Goal: Communication & Community: Share content

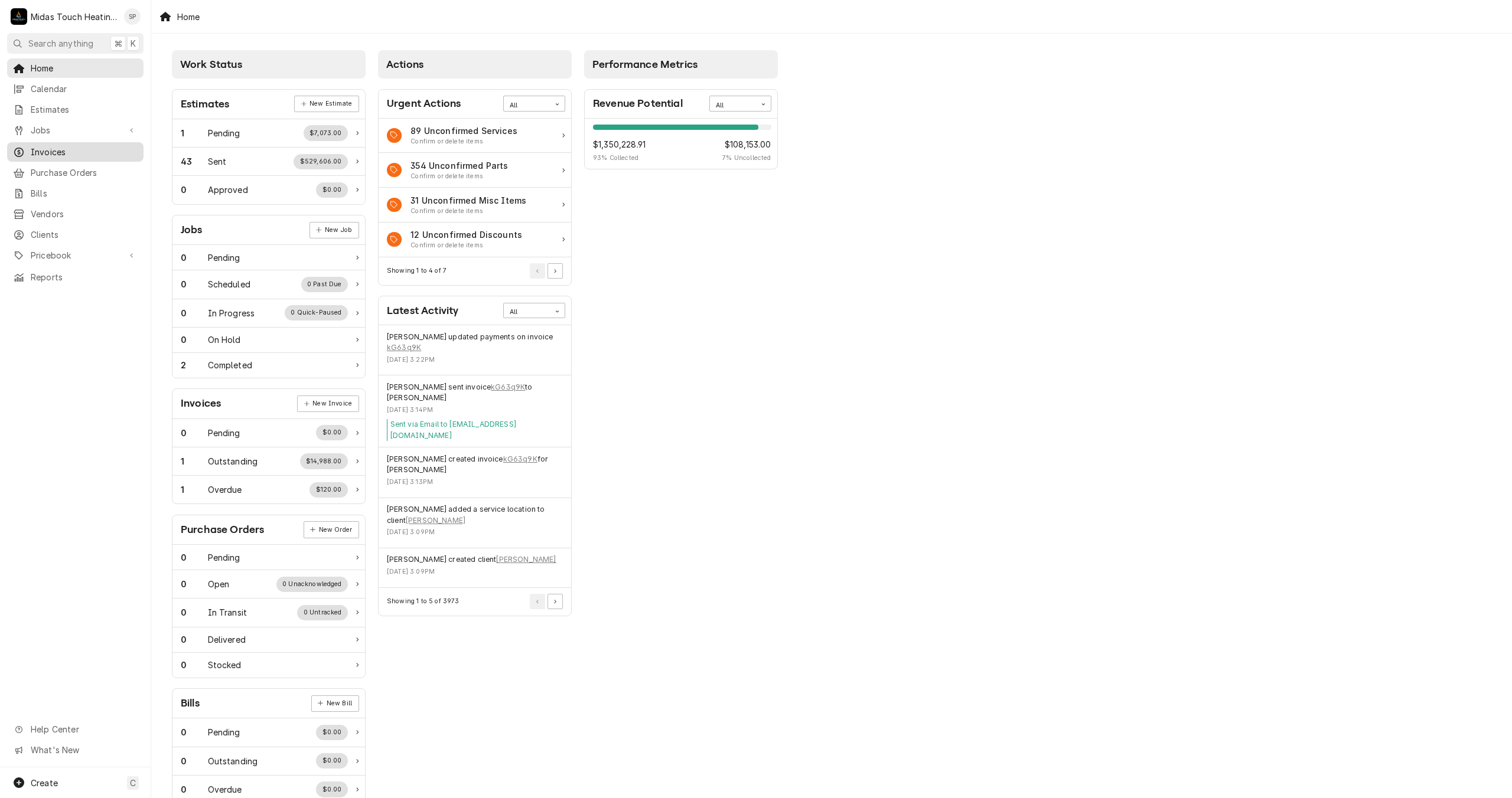
click at [64, 148] on span "Invoices" at bounding box center [84, 152] width 107 height 12
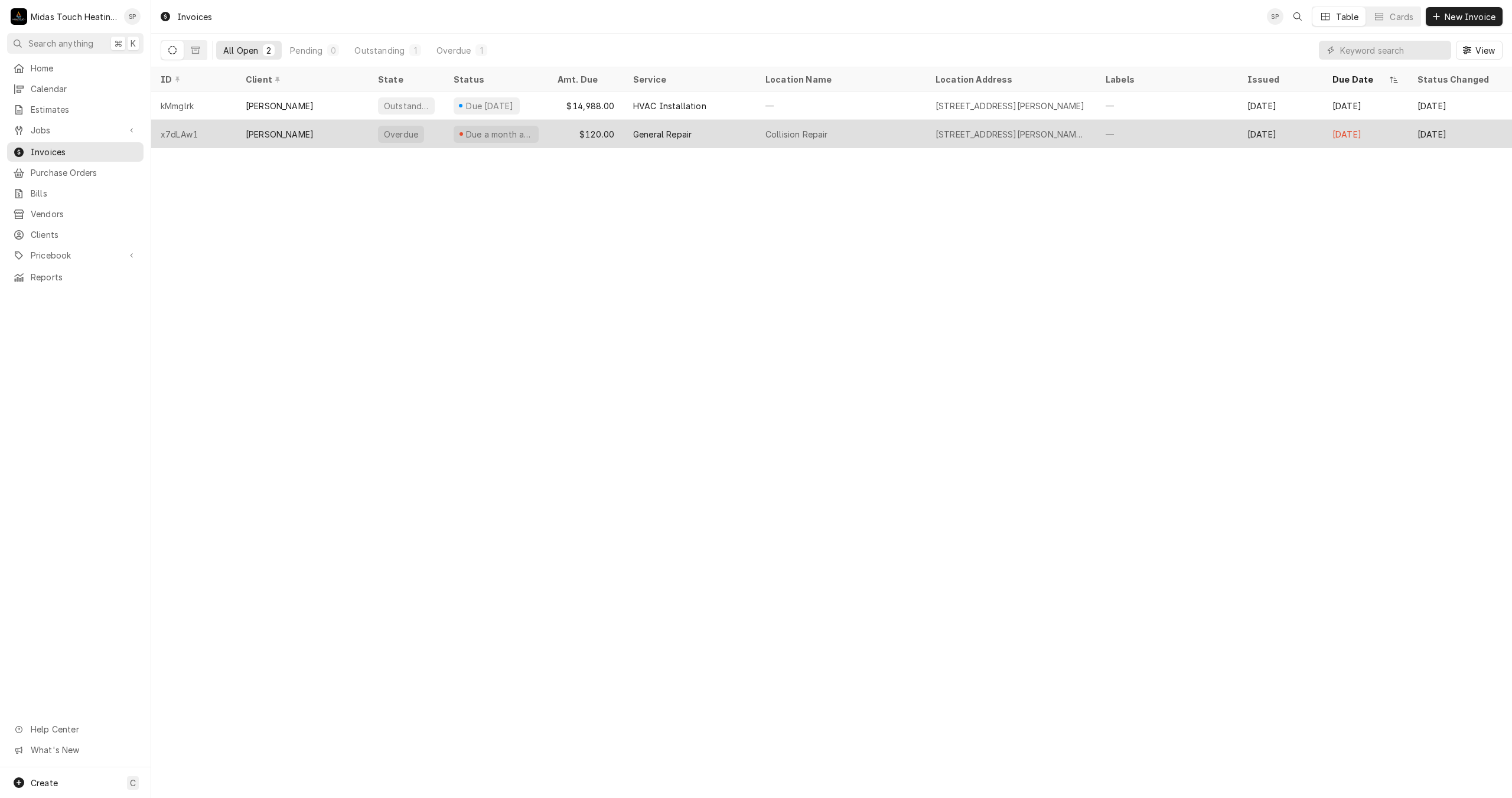
click at [587, 141] on div "$120.00" at bounding box center [585, 133] width 76 height 28
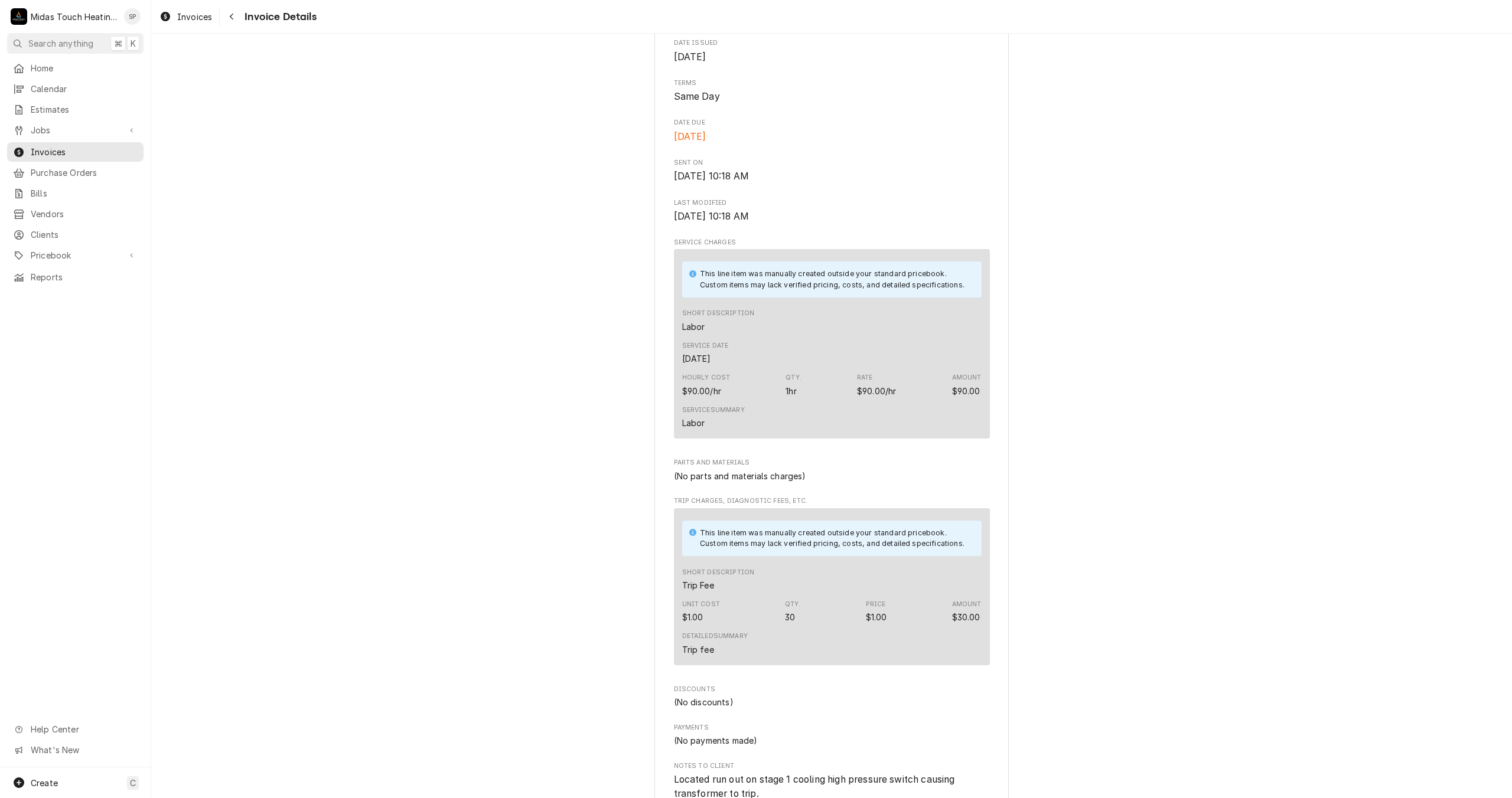
scroll to position [852, 0]
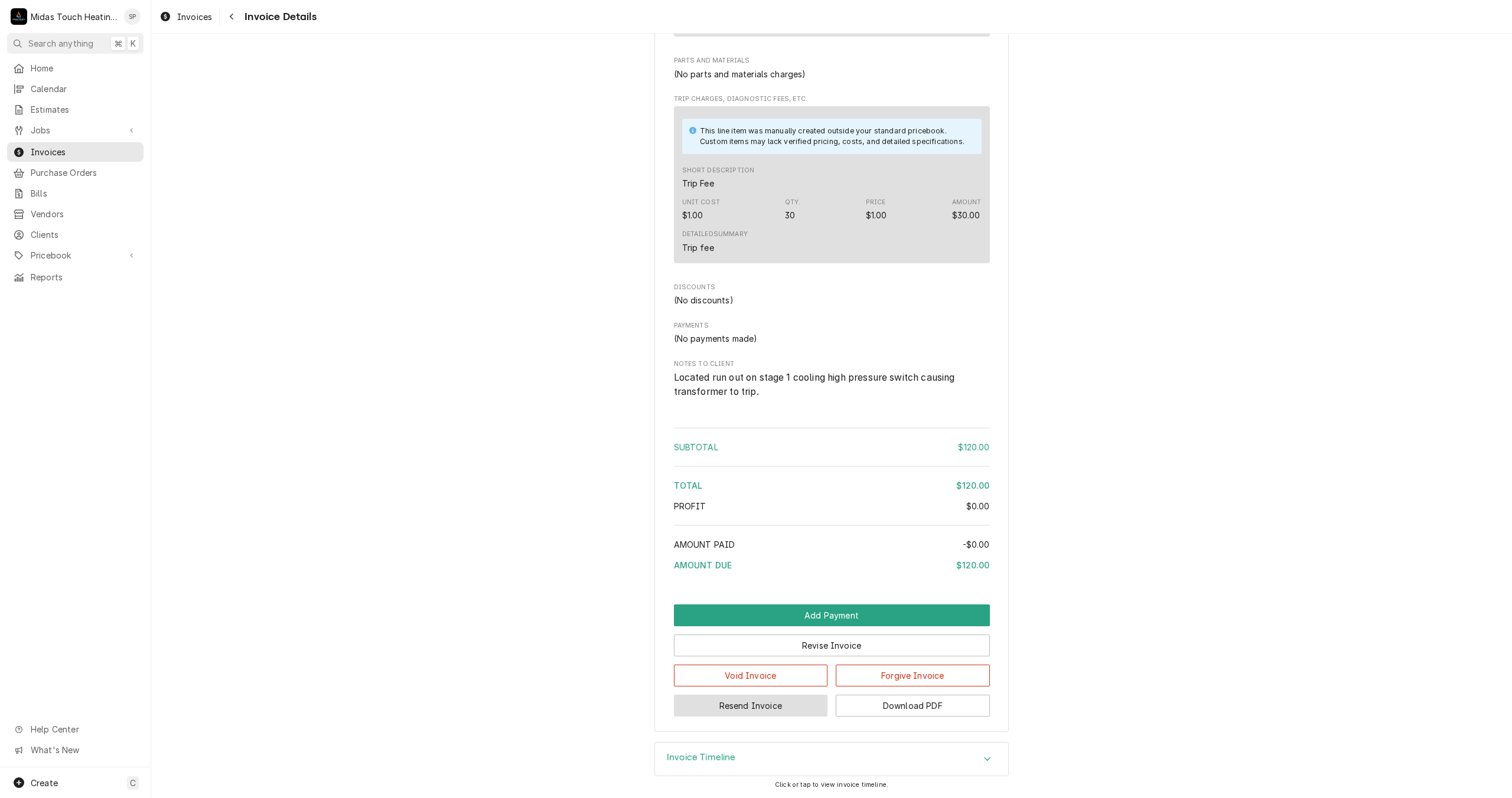
click at [752, 700] on button "Resend Invoice" at bounding box center [751, 705] width 154 height 22
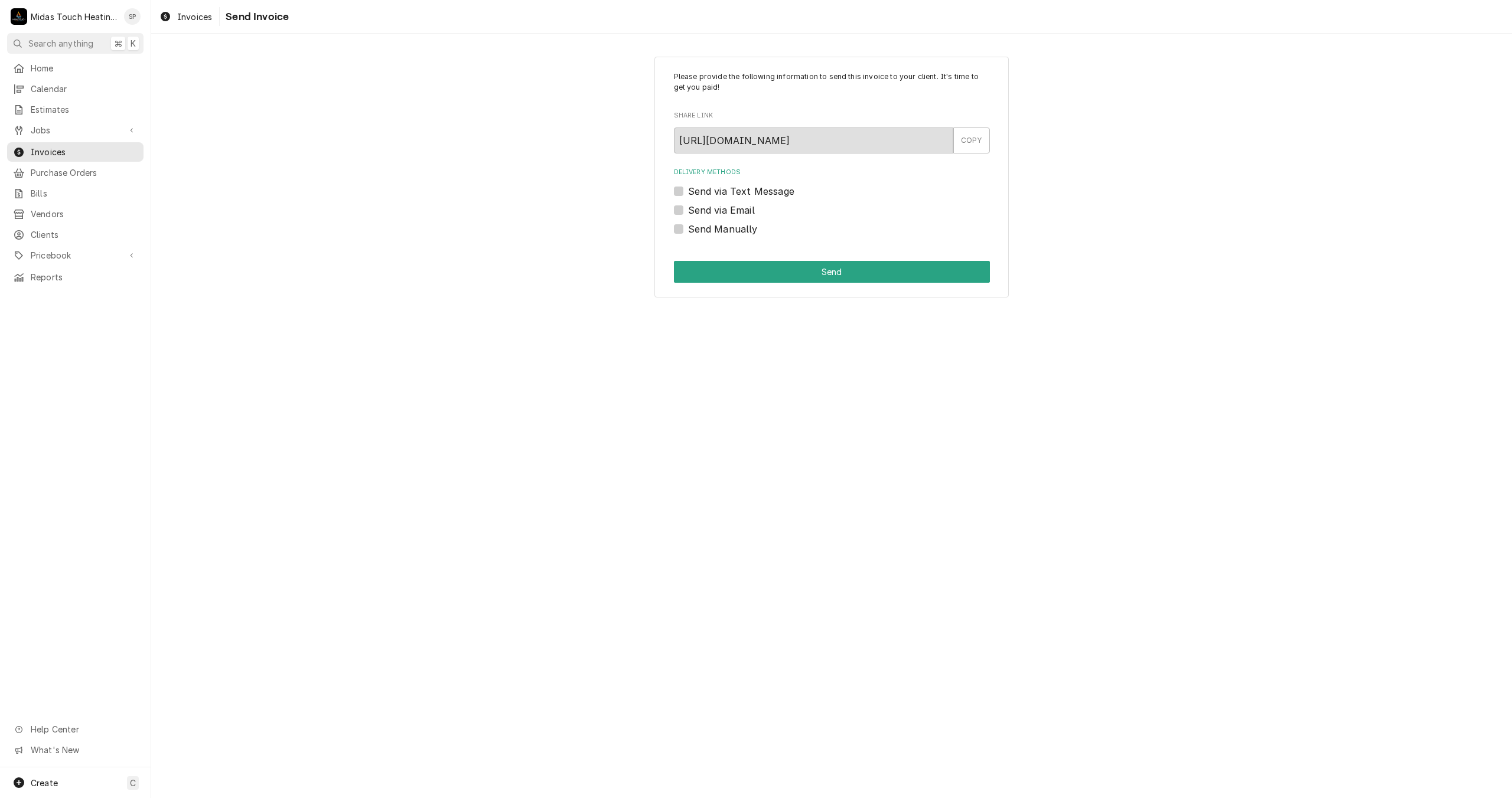
click at [688, 210] on label "Send via Email" at bounding box center [721, 210] width 66 height 14
click at [688, 210] on input "Send via Email" at bounding box center [846, 216] width 316 height 26
checkbox input "true"
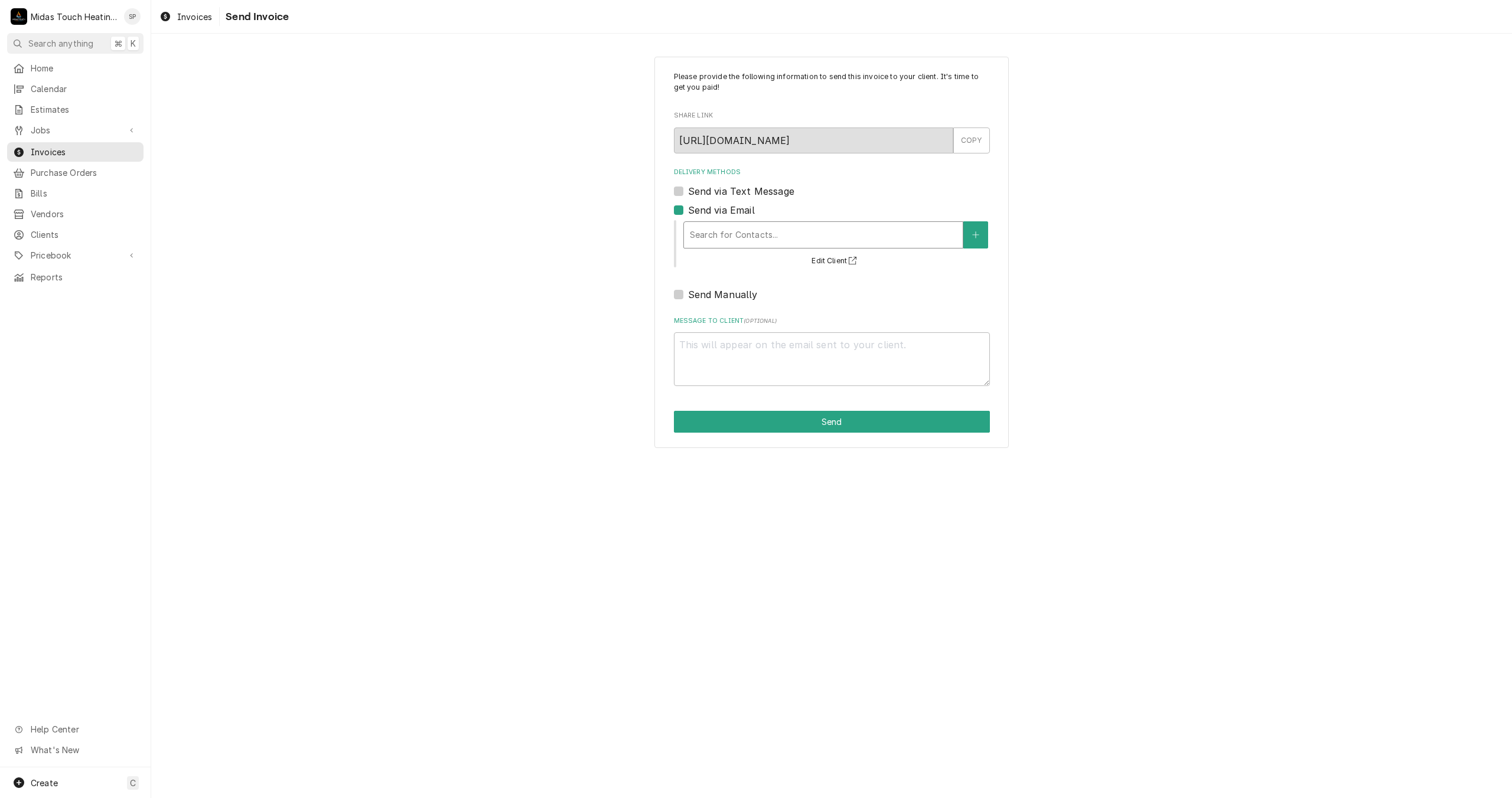
click at [712, 234] on div "Delivery Methods" at bounding box center [823, 235] width 267 height 21
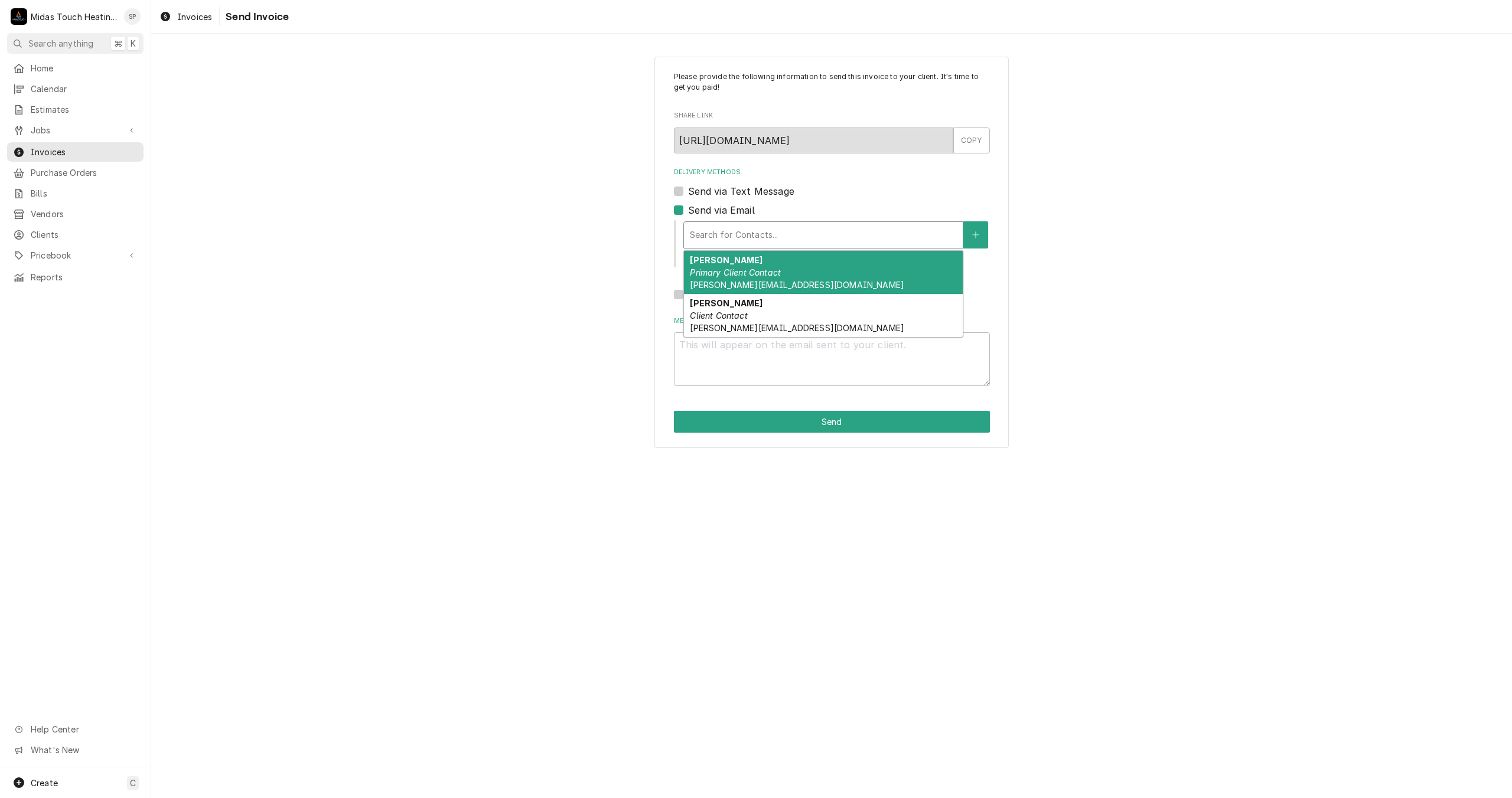
click at [714, 273] on em "Primary Client Contact" at bounding box center [735, 272] width 91 height 10
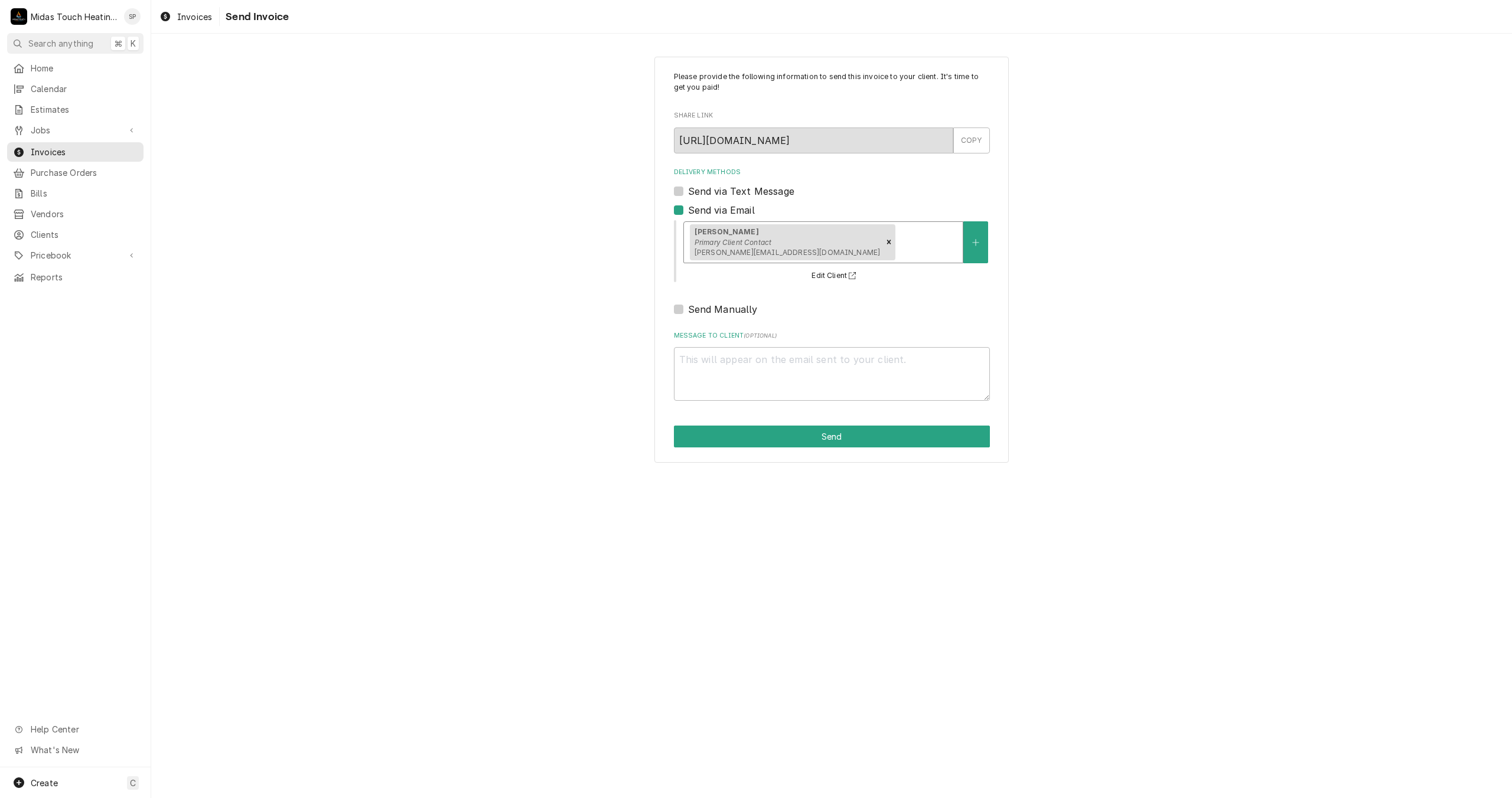
click at [898, 240] on div "Delivery Methods" at bounding box center [927, 242] width 59 height 21
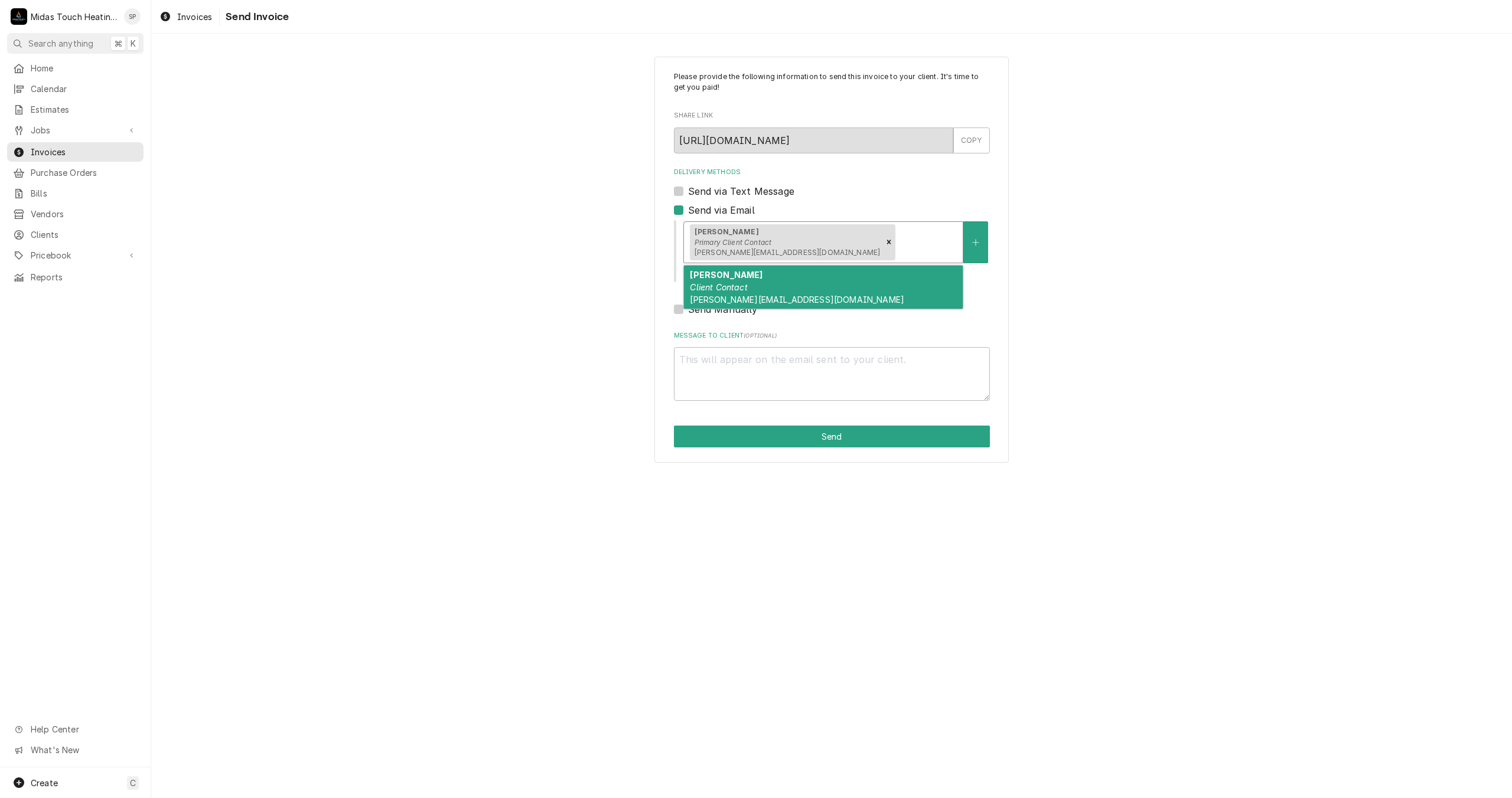
click at [822, 276] on div "Julie Client Contact julies@bensoncpj.com" at bounding box center [823, 287] width 279 height 43
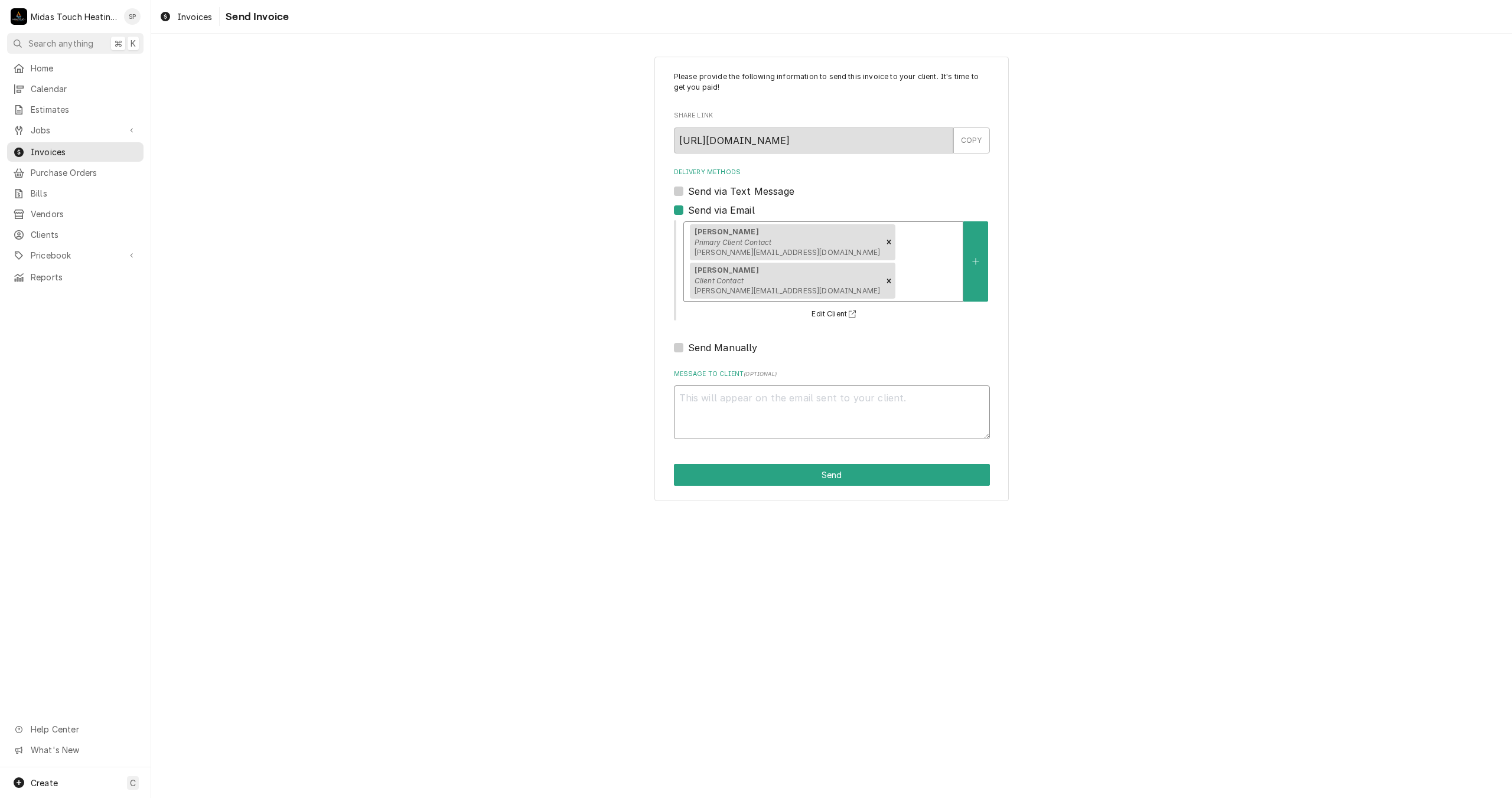
click at [774, 386] on textarea "Message to Client ( optional )" at bounding box center [832, 413] width 316 height 54
type textarea "x"
type textarea "I"
type textarea "x"
type textarea "In"
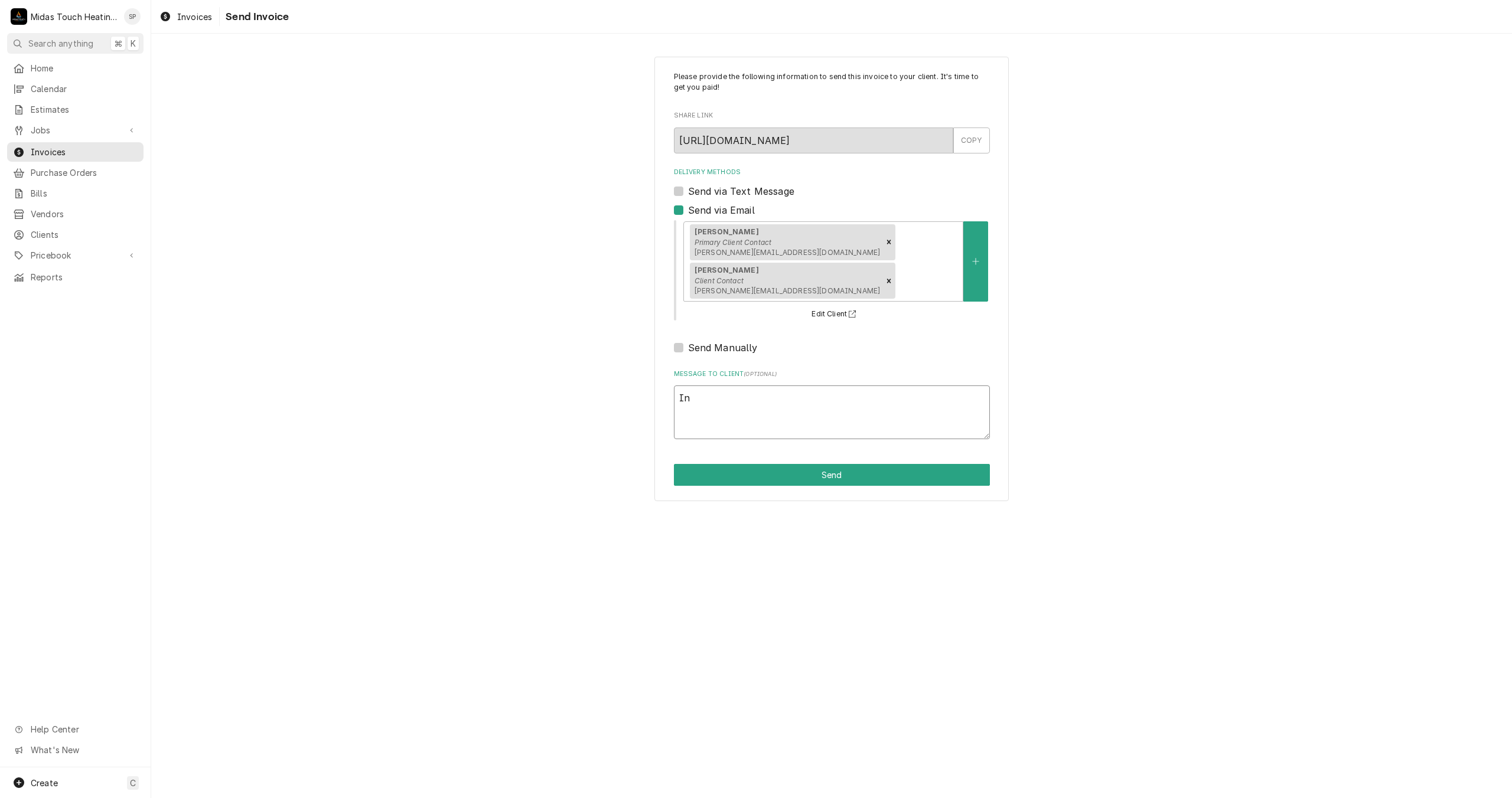
type textarea "x"
type textarea "Inv"
type textarea "x"
type textarea "Invo"
type textarea "x"
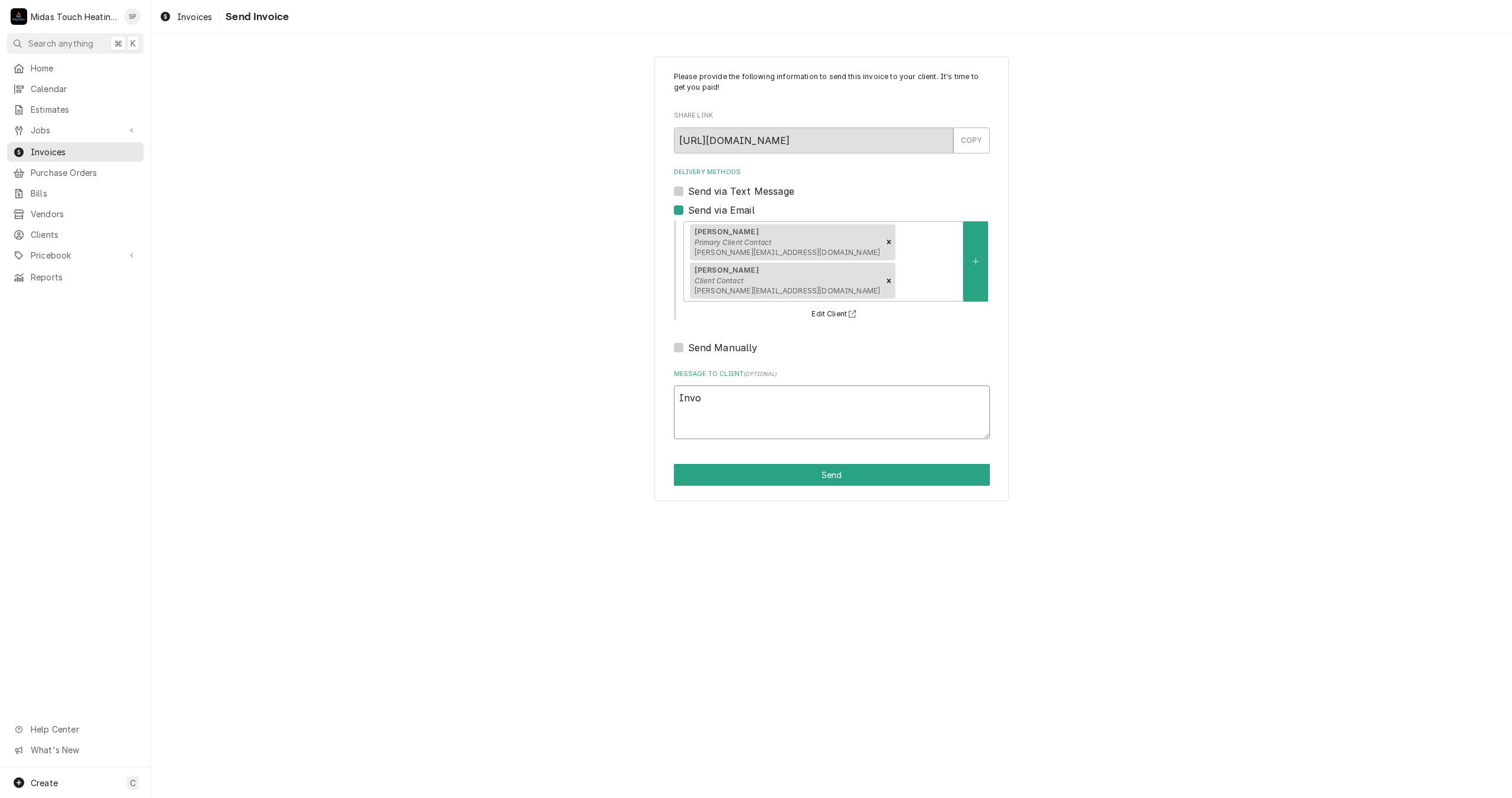
type textarea "Invoi"
type textarea "x"
type textarea "Invoic"
type textarea "x"
type textarea "Invoice"
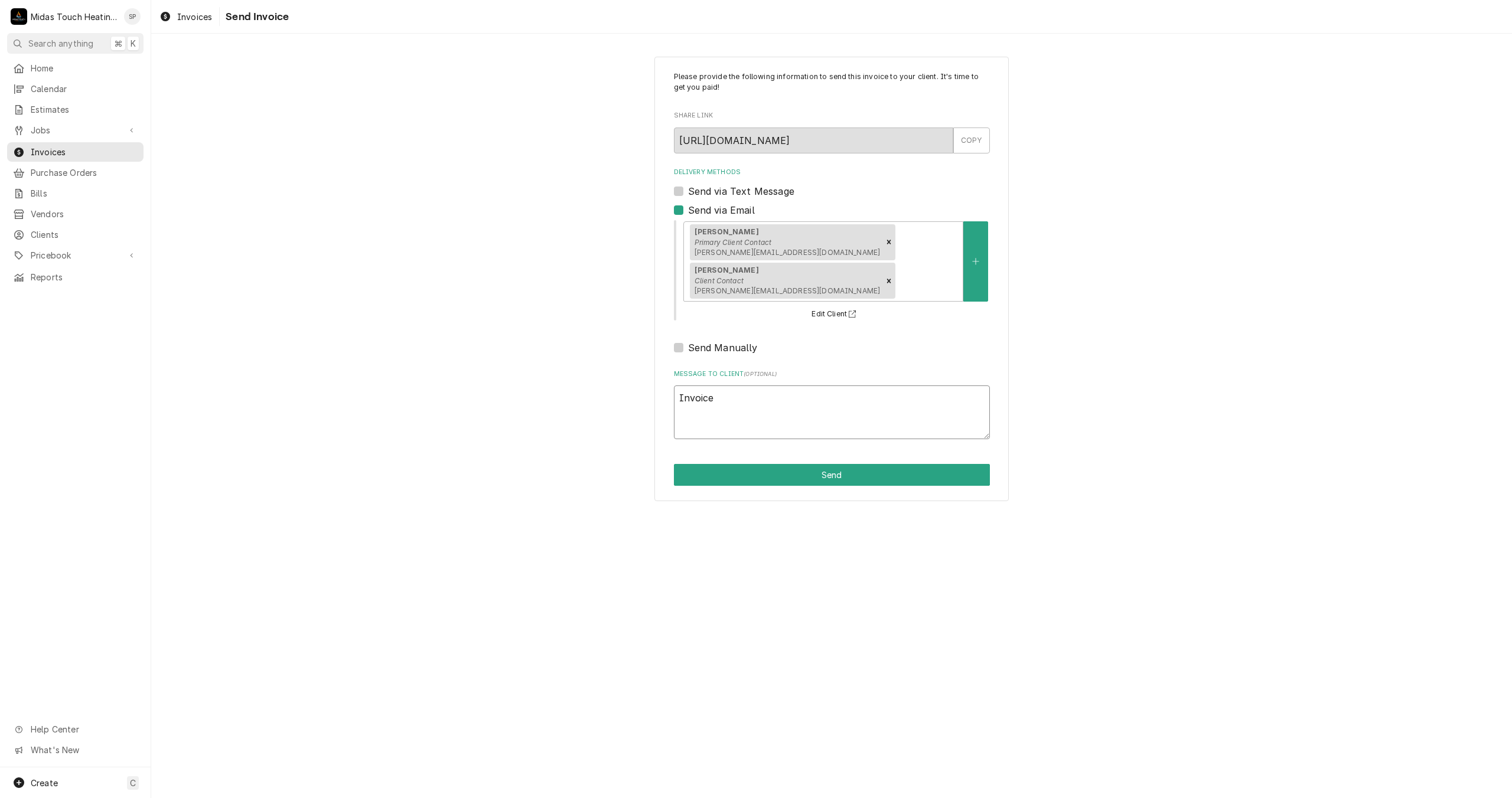
type textarea "x"
type textarea "Invoice c"
type textarea "x"
type textarea "Invoice ca"
type textarea "x"
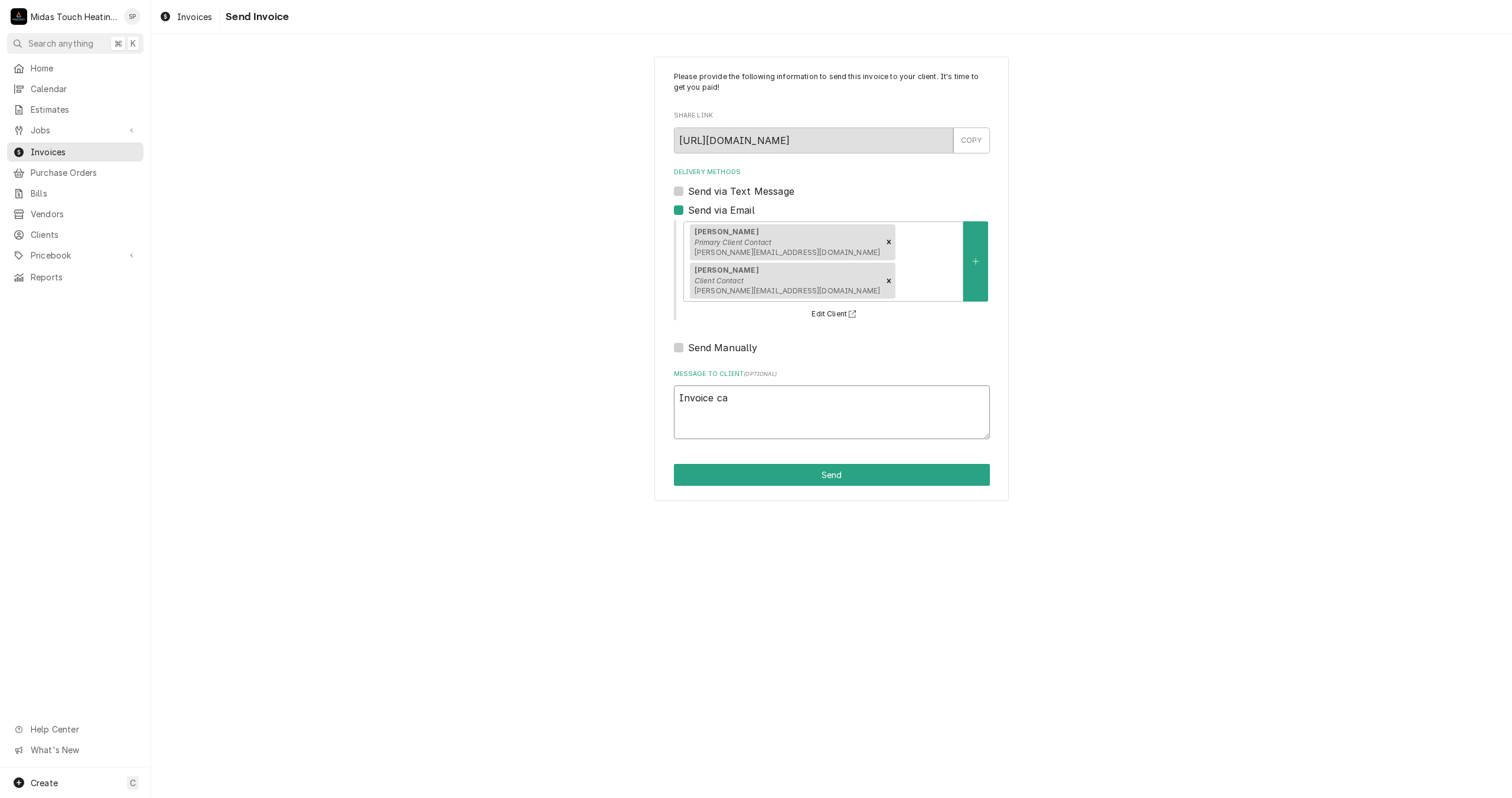
type textarea "Invoice can"
type textarea "x"
type textarea "Invoice can"
type textarea "x"
type textarea "Invoice can b"
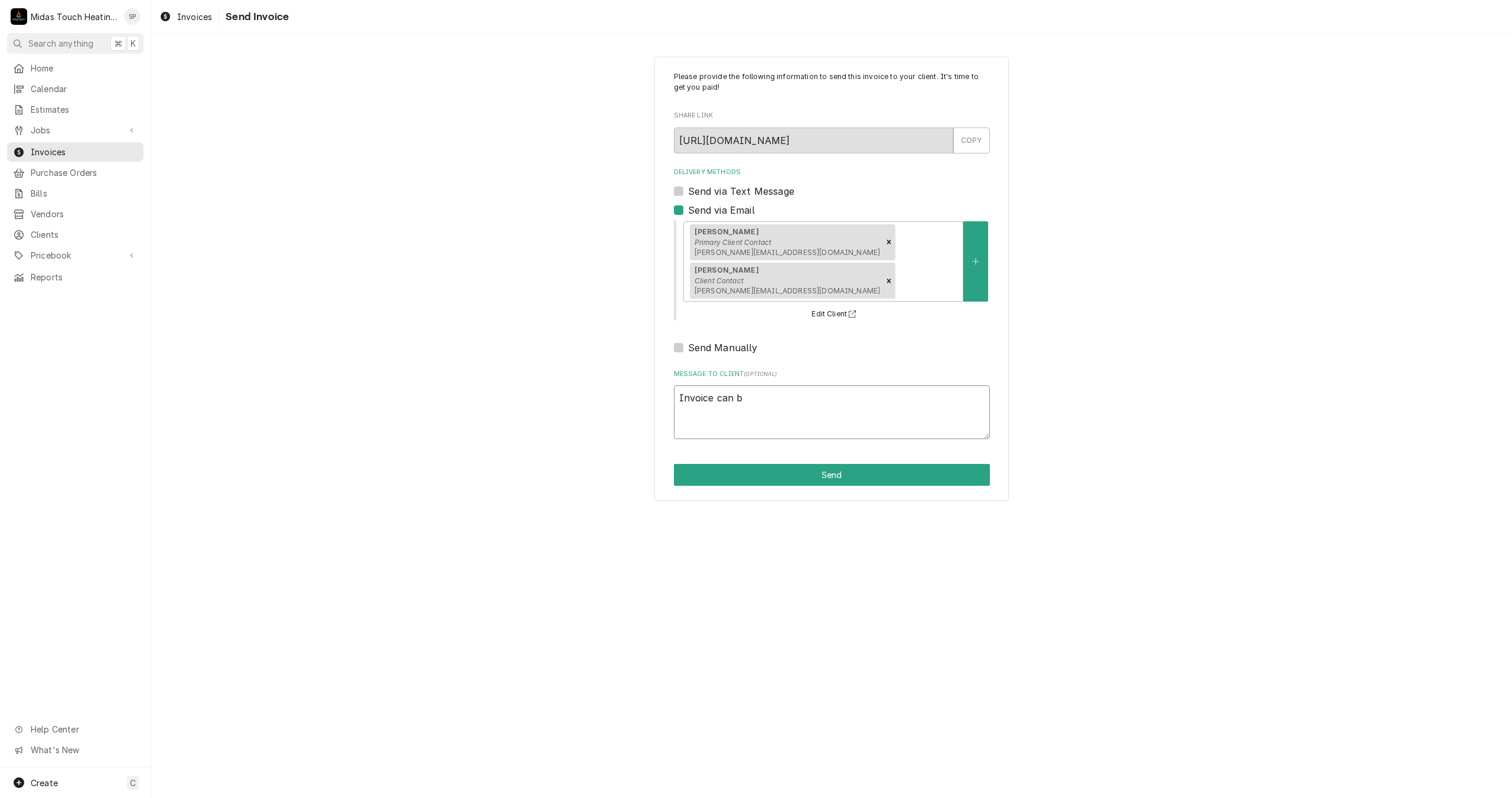
type textarea "x"
type textarea "Invoice can be"
type textarea "x"
type textarea "Invoice can be"
type textarea "x"
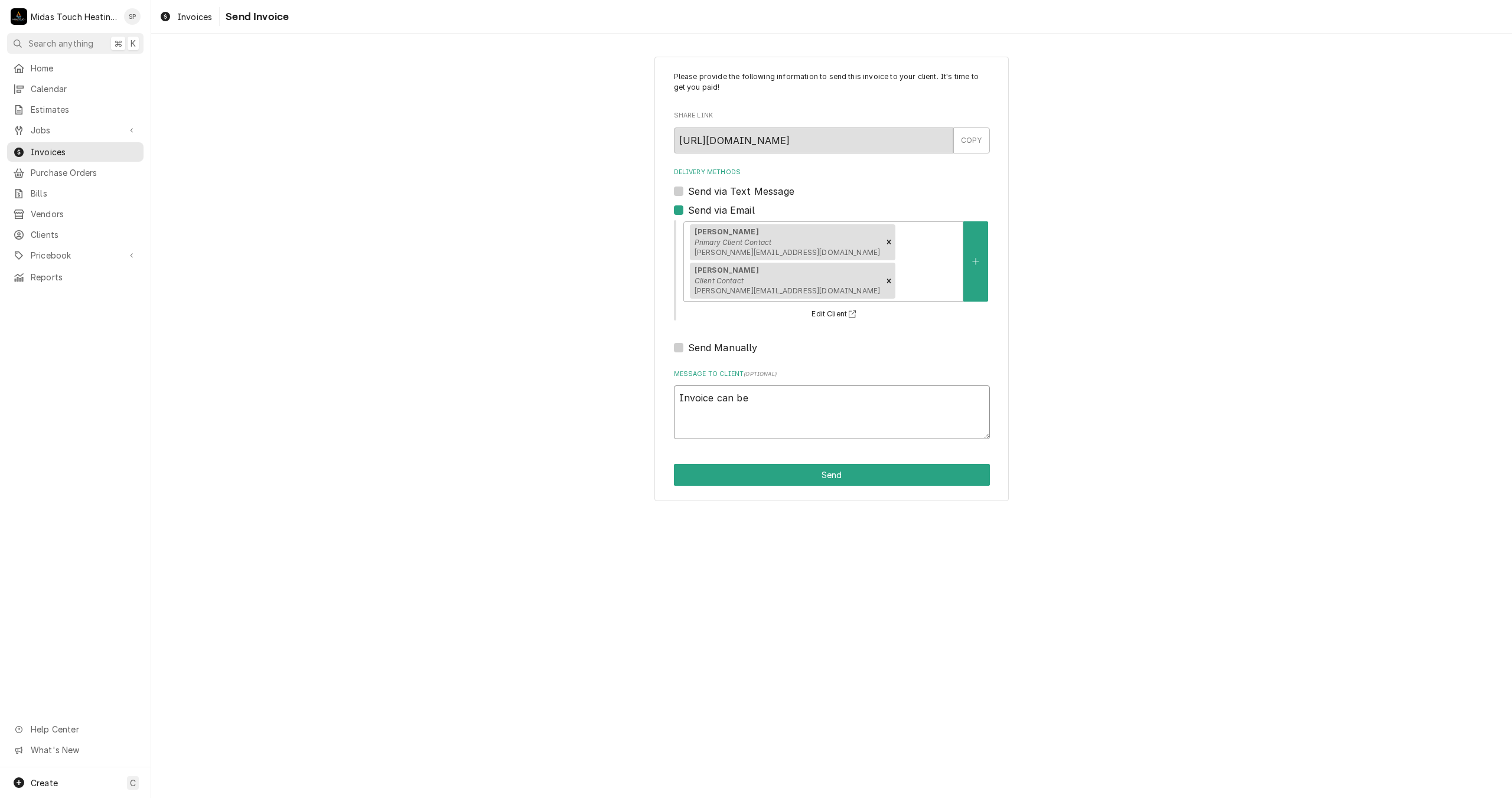
type textarea "Invoice can be p"
type textarea "x"
type textarea "Invoice can be pa"
type textarea "x"
type textarea "Invoice can be pai"
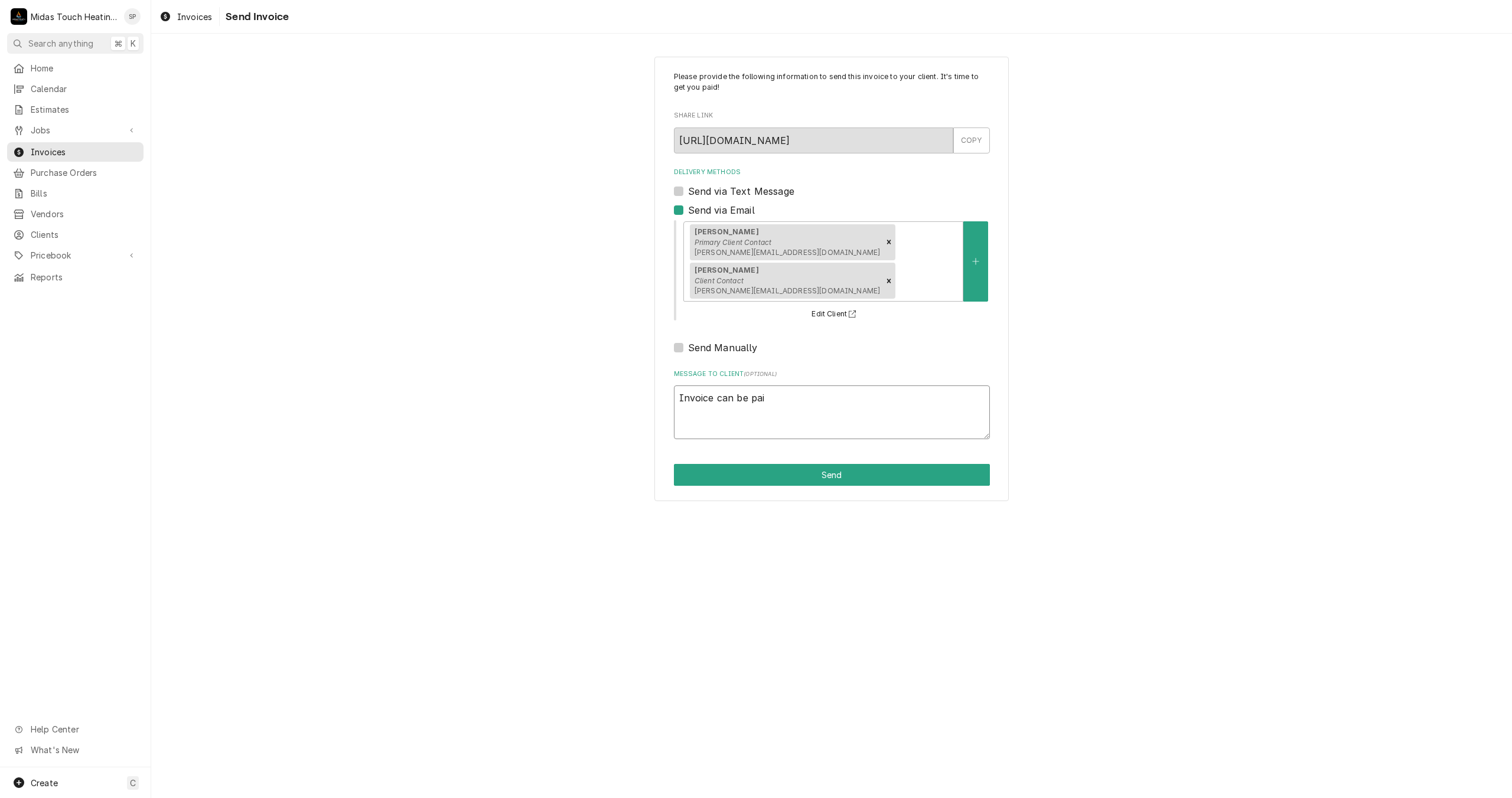
type textarea "x"
type textarea "Invoice can be paid"
type textarea "x"
type textarea "Invoice can be paid"
type textarea "x"
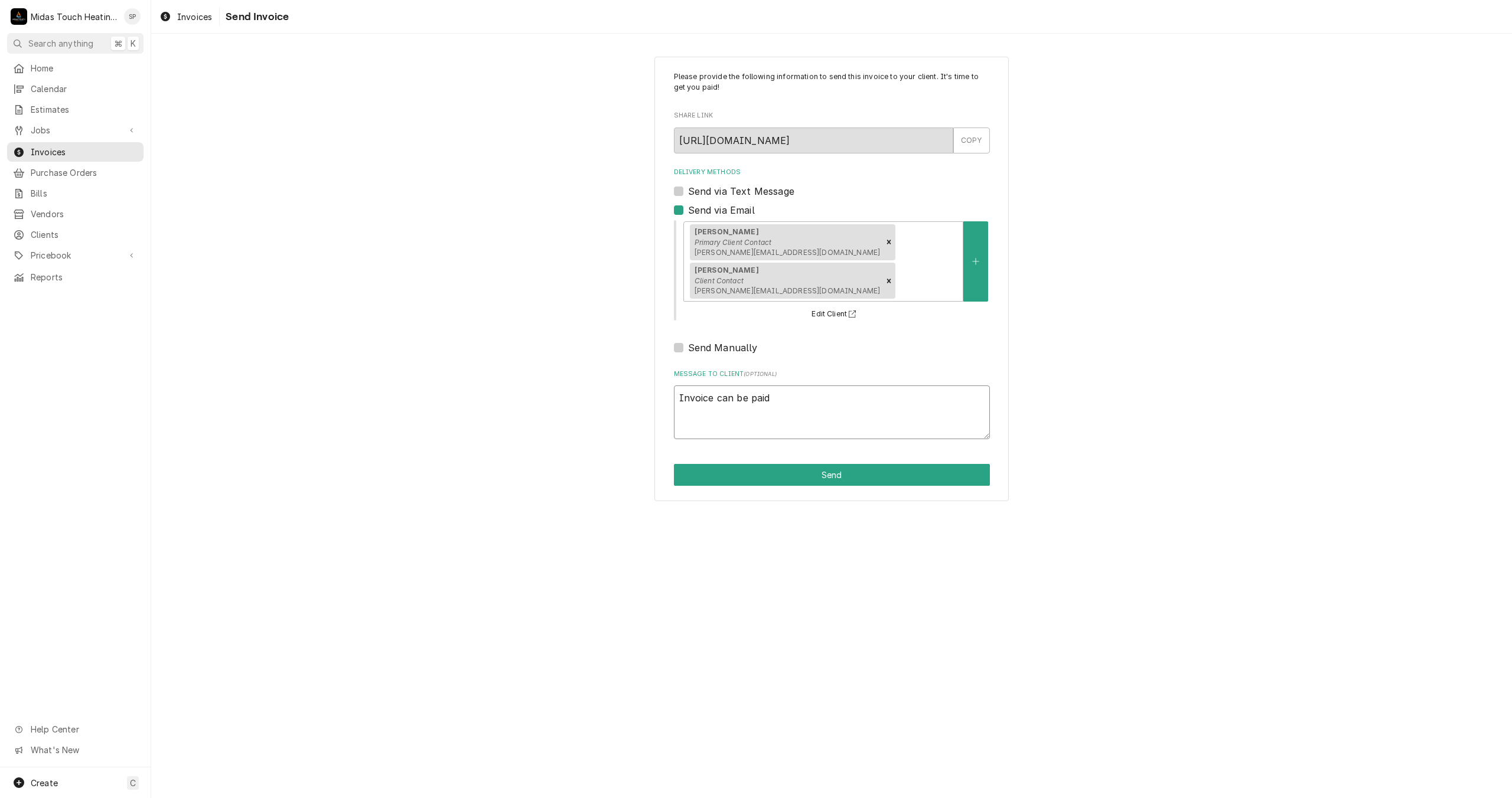
type textarea "Invoice can be paid v"
type textarea "x"
type textarea "Invoice can be paid via"
type textarea "x"
type textarea "Invoice can be paid via"
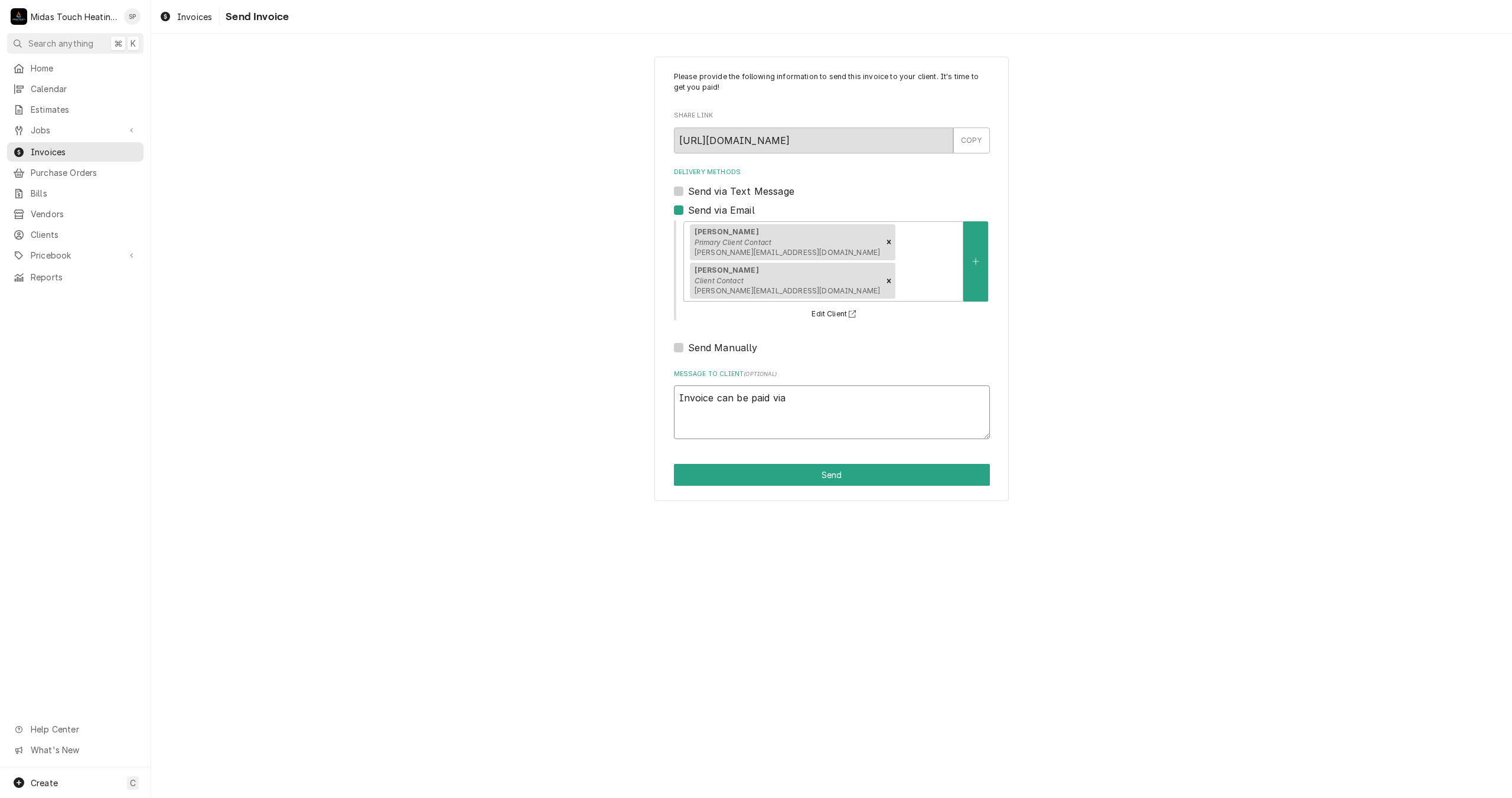
type textarea "x"
type textarea "Invoice can be paid via l"
type textarea "x"
type textarea "Invoice can be paid via li"
type textarea "x"
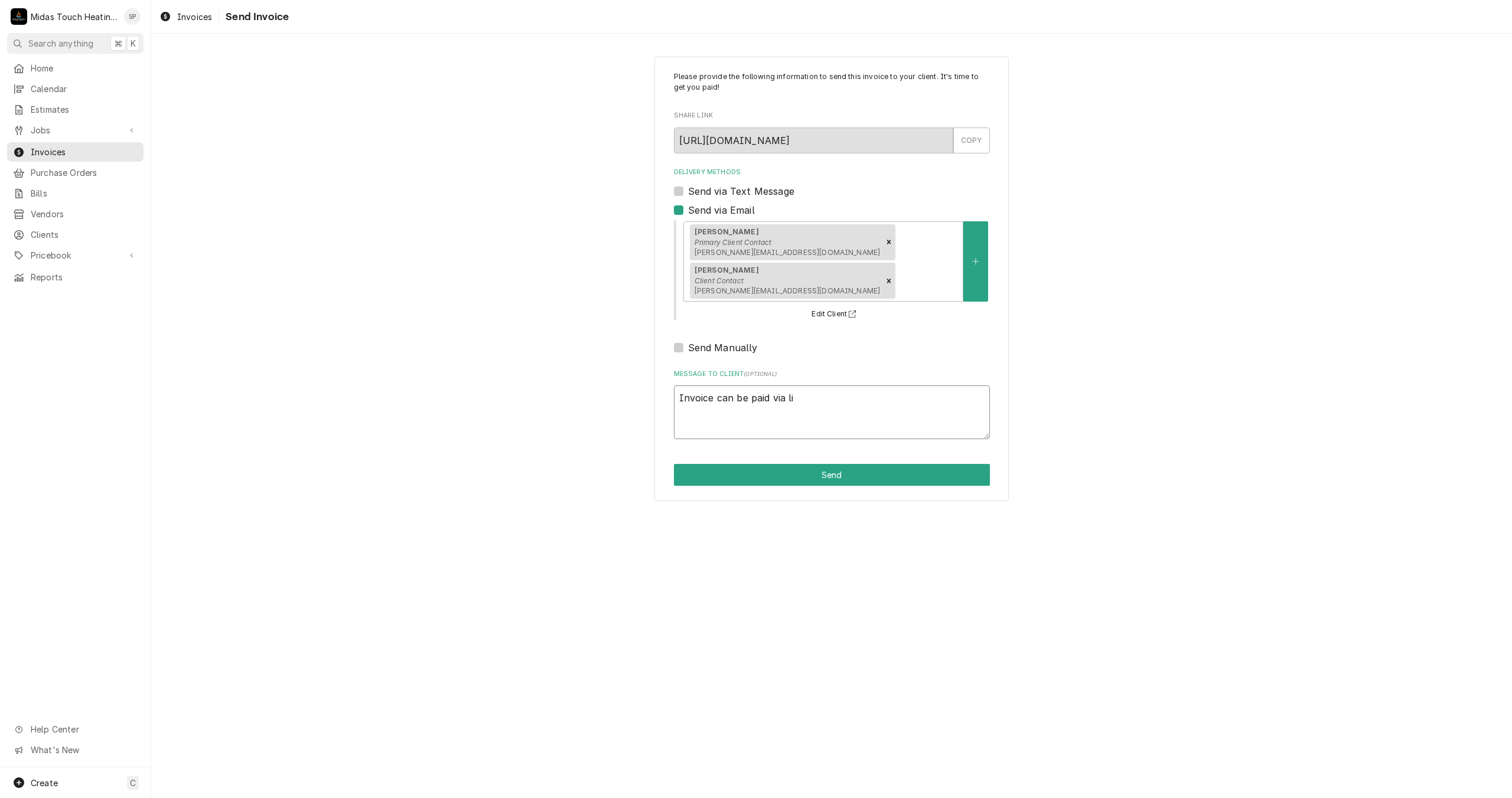
type textarea "Invoice can be paid via lin"
type textarea "x"
type textarea "Invoice can be paid via link"
type textarea "x"
type textarea "Invoice can be paid via link"
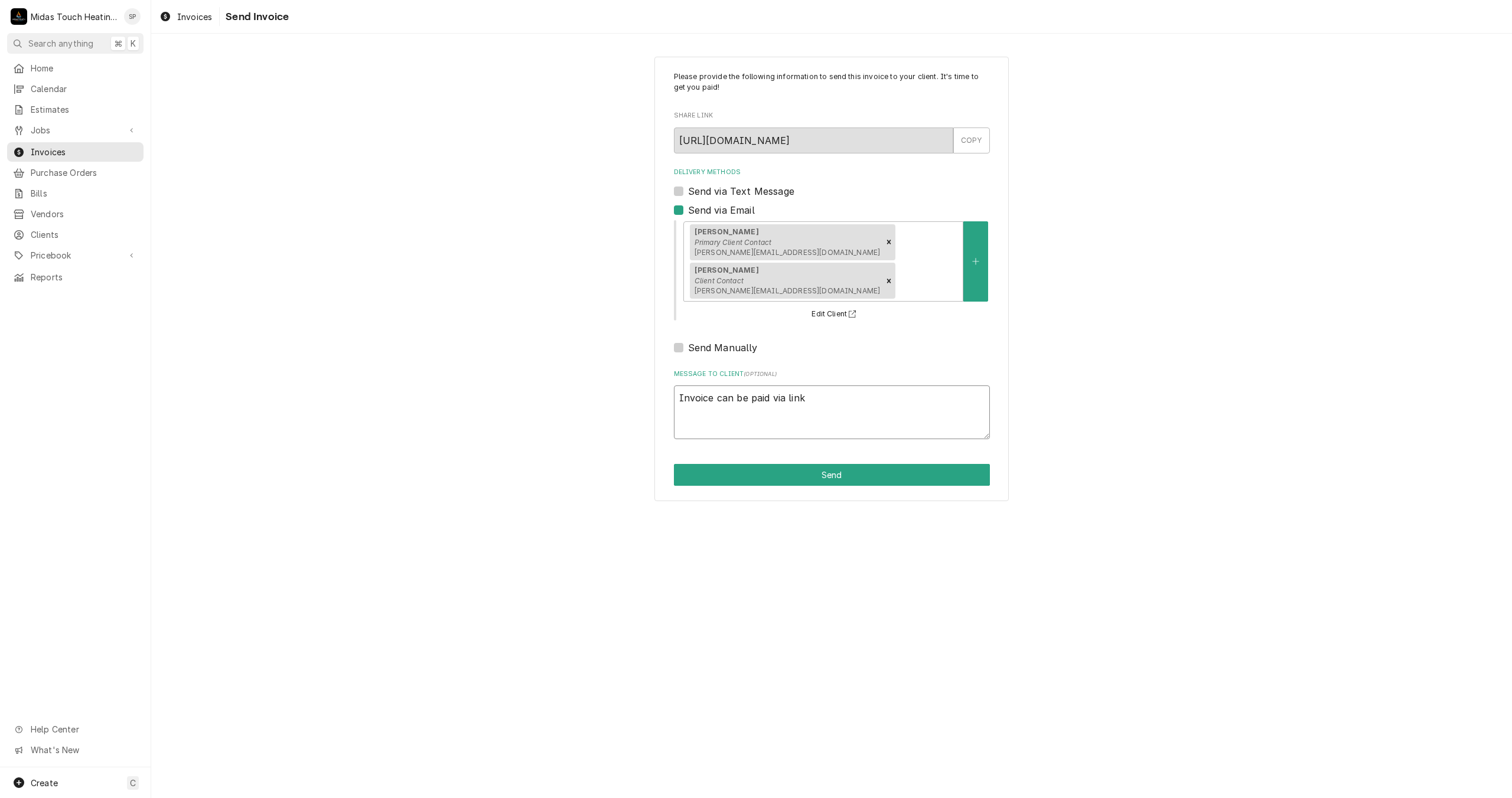
type textarea "x"
type textarea "Invoice can be paid via link i"
type textarea "x"
type textarea "Invoice can be paid via link in"
type textarea "x"
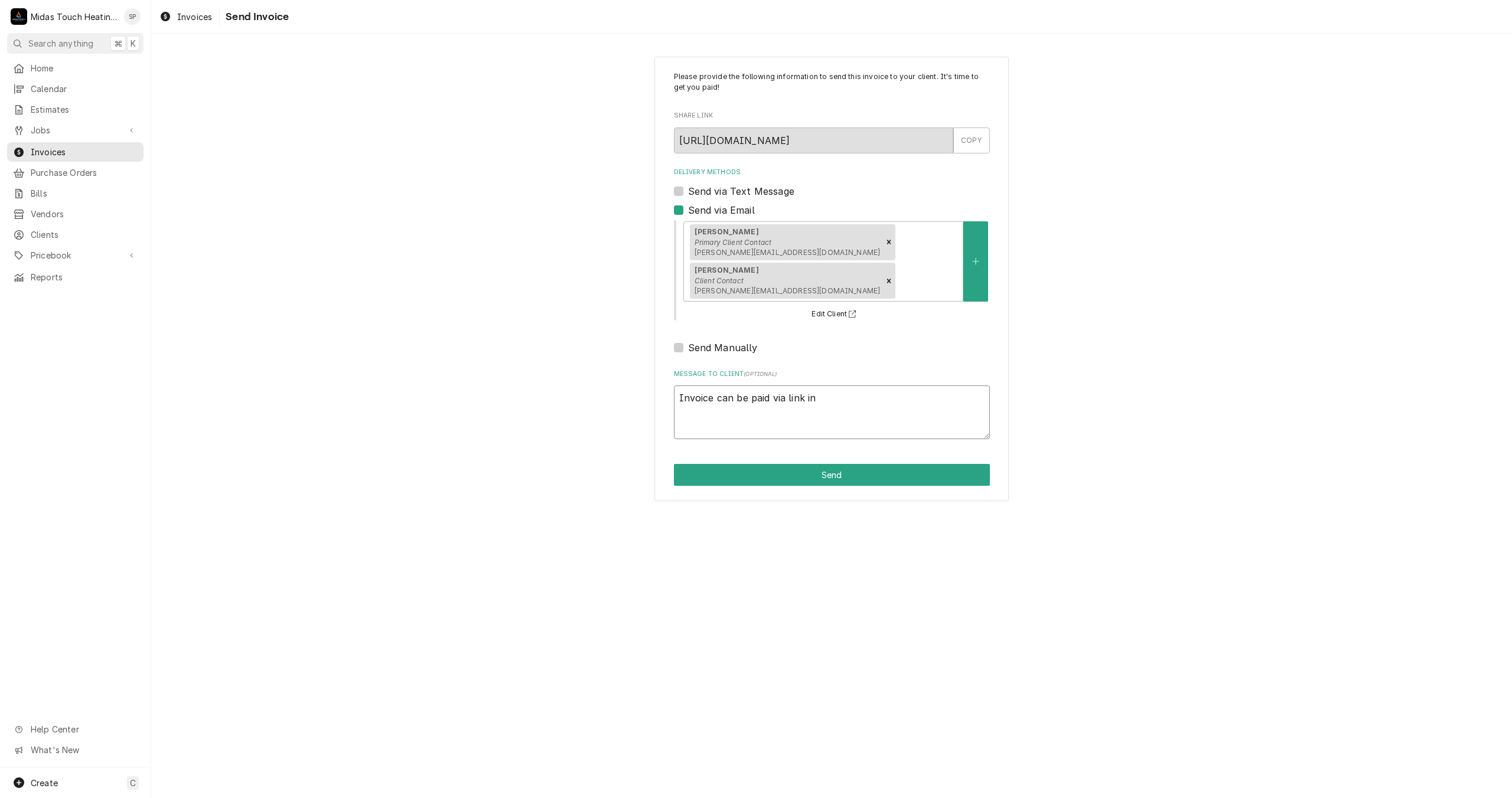
type textarea "Invoice can be paid via link in"
type textarea "x"
type textarea "Invoice can be paid via link in i"
type textarea "x"
type textarea "Invoice can be paid via link in in"
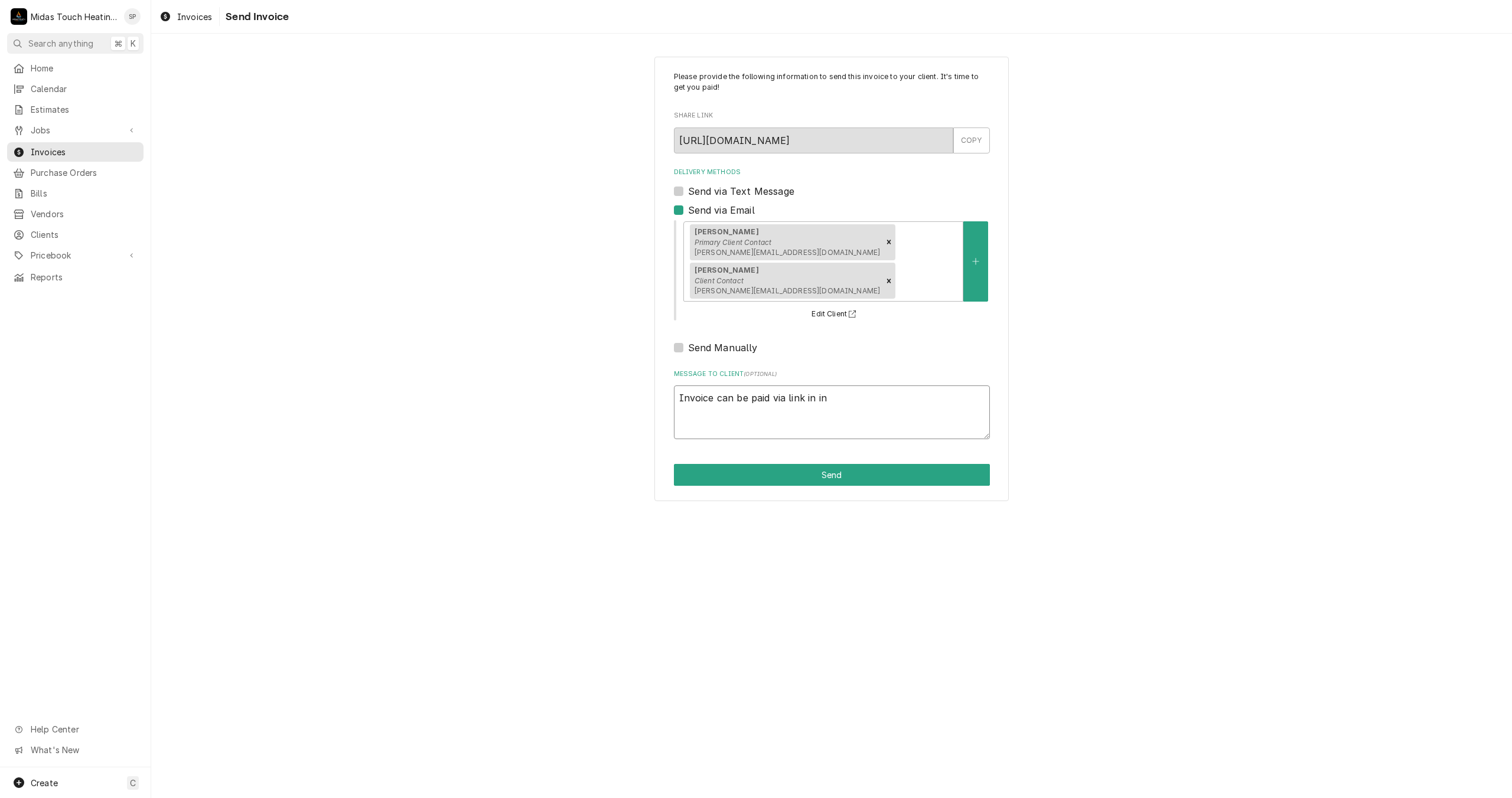
type textarea "x"
type textarea "Invoice can be paid via link in inv"
type textarea "x"
type textarea "Invoice can be paid via link in invo"
type textarea "x"
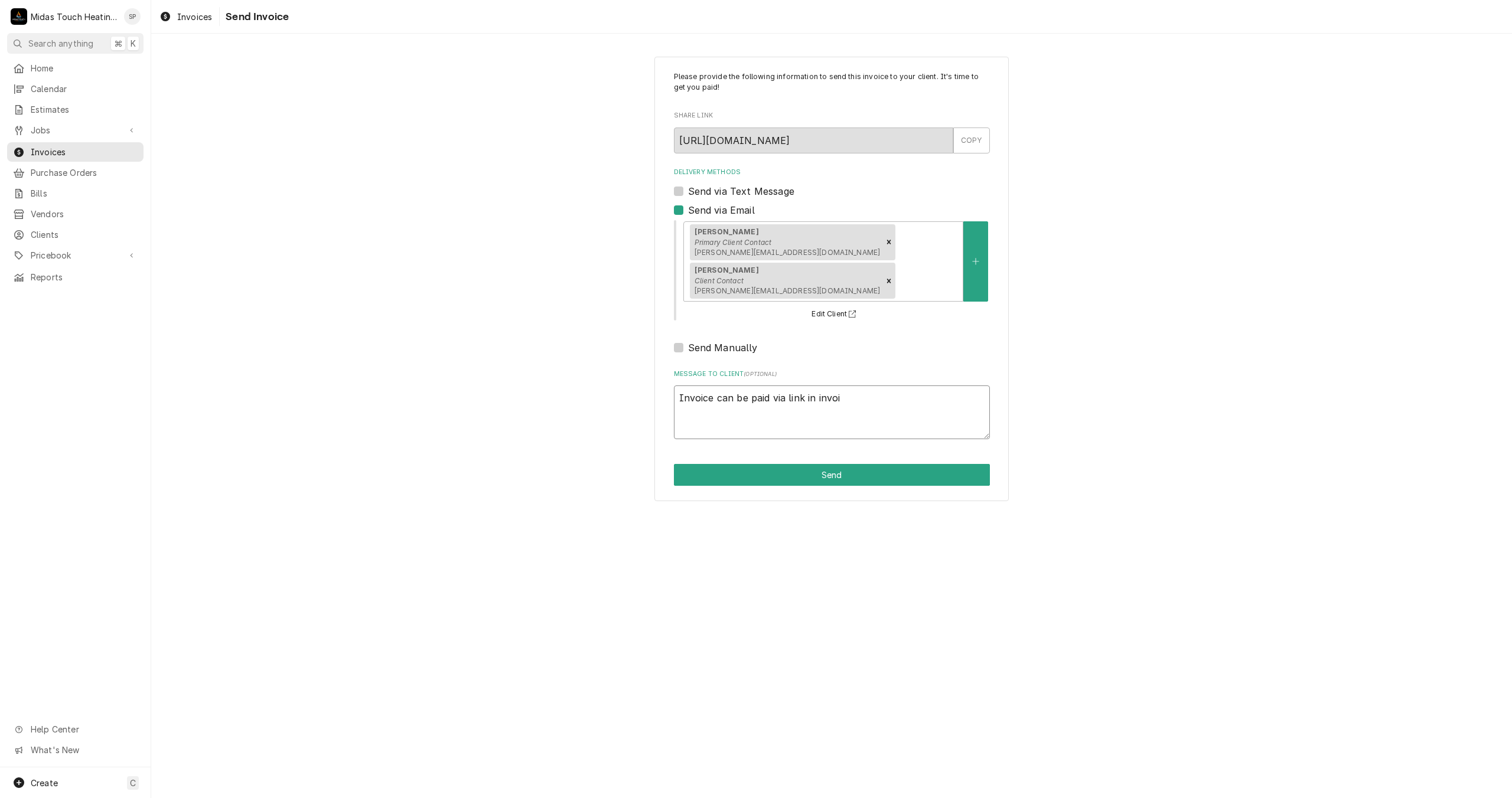
type textarea "Invoice can be paid via link in invoic"
type textarea "x"
type textarea "Invoice can be paid via link in invoice"
type textarea "x"
type textarea "Invoice can be paid via link in invoice"
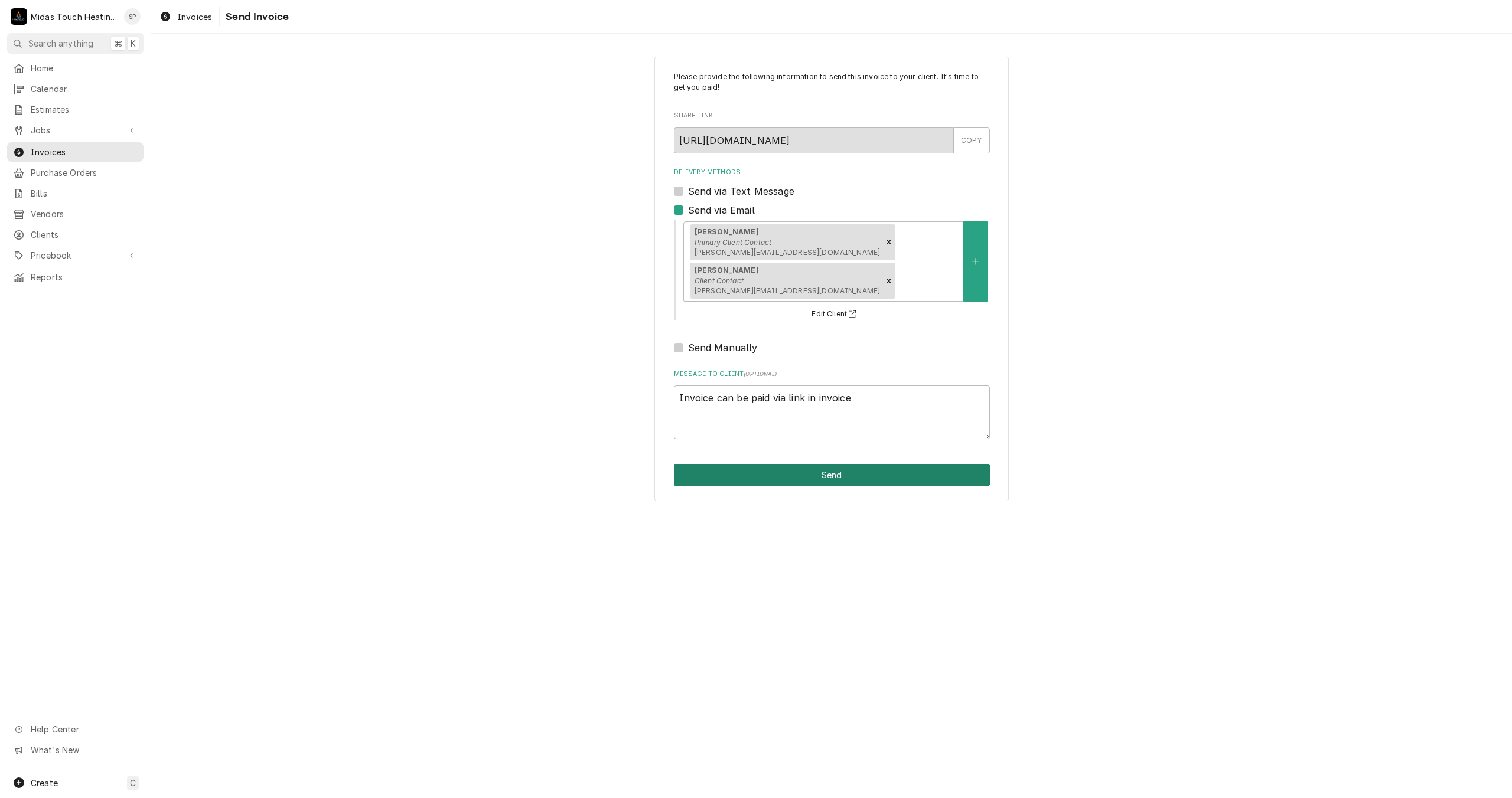
click at [824, 464] on button "Send" at bounding box center [832, 475] width 316 height 22
type textarea "x"
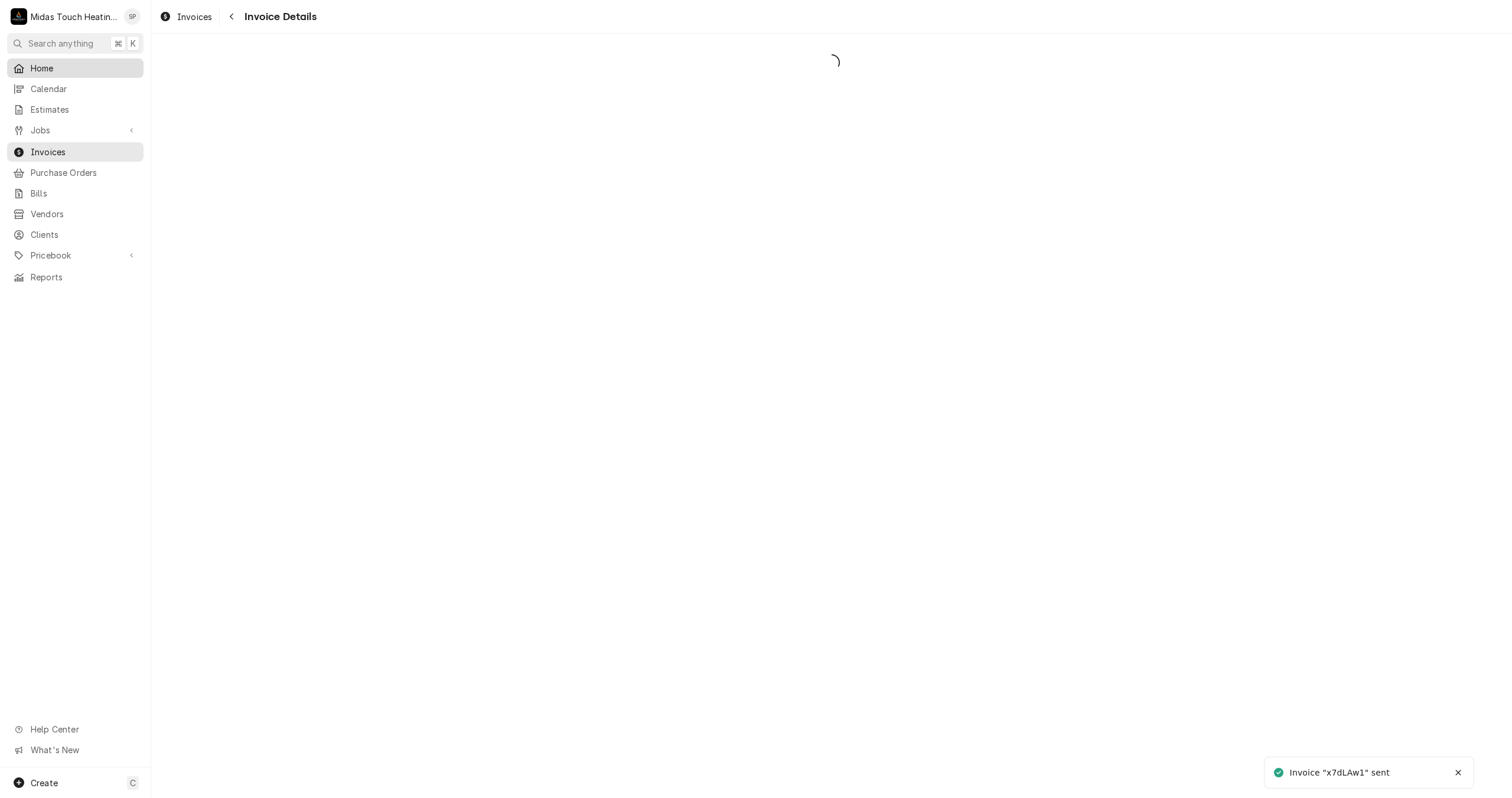
click at [57, 67] on span "Home" at bounding box center [84, 68] width 107 height 12
